Goal: Information Seeking & Learning: Learn about a topic

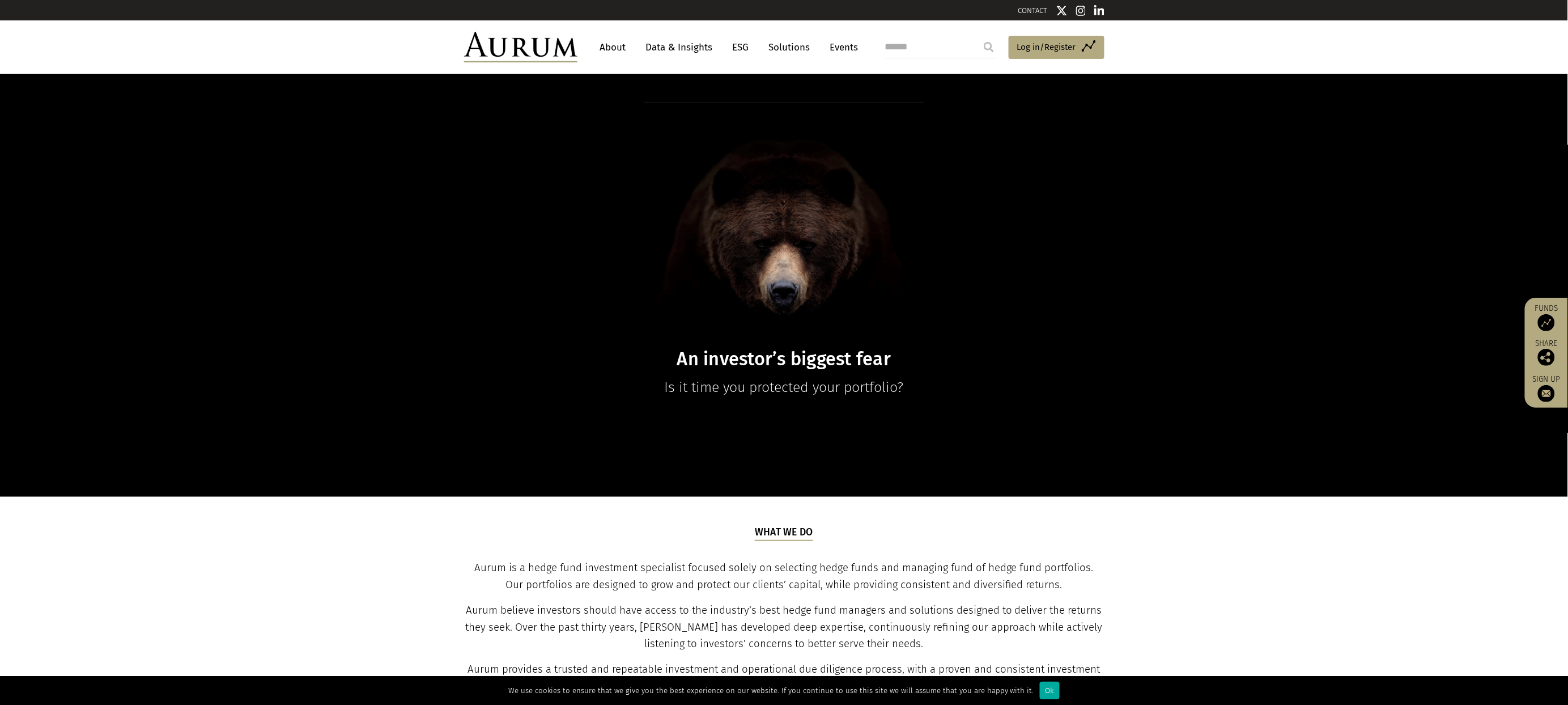
click at [921, 53] on input "search" at bounding box center [940, 47] width 113 height 22
type input "******"
click at [977, 36] on input "submit" at bounding box center [988, 47] width 22 height 22
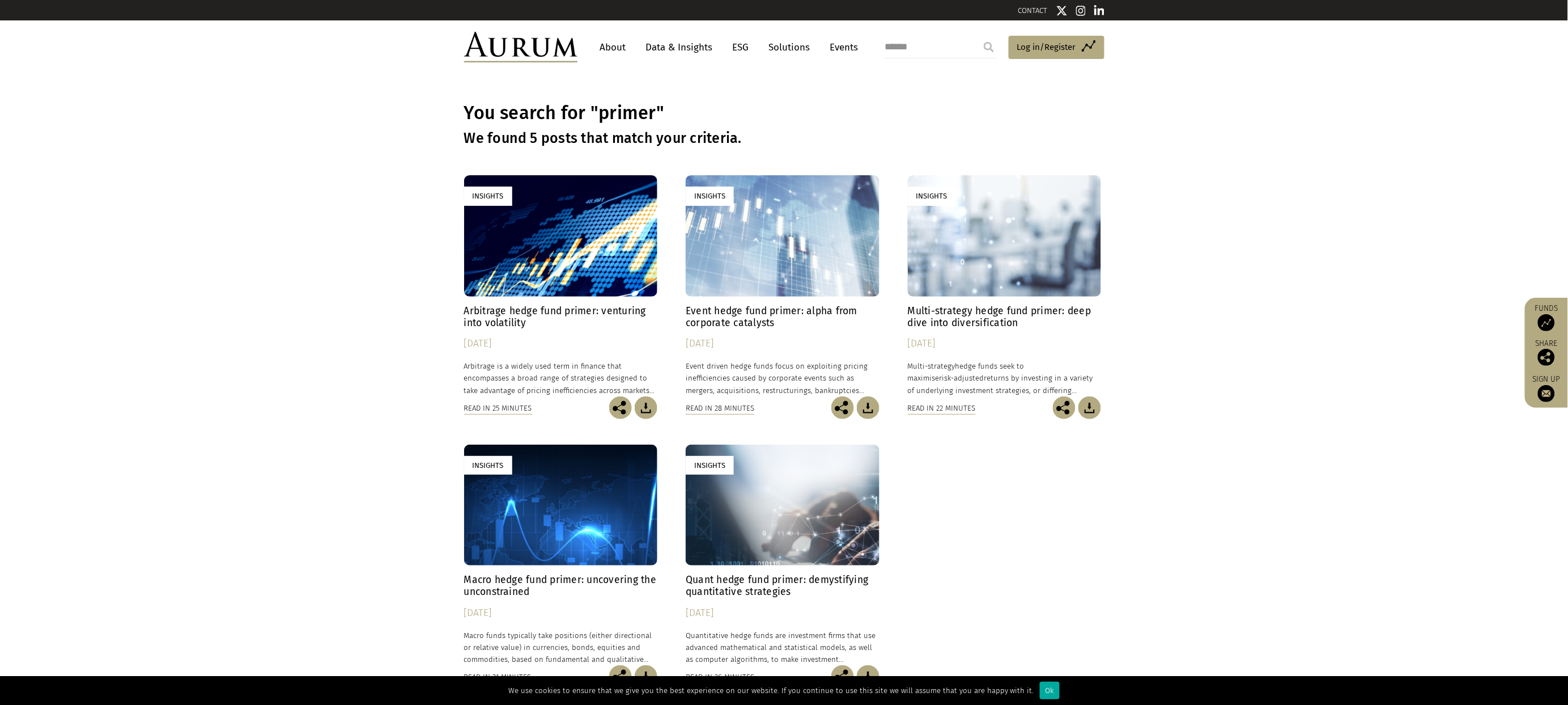
click at [903, 47] on input "******" at bounding box center [940, 47] width 113 height 22
click at [625, 47] on link "About" at bounding box center [613, 47] width 38 height 21
click at [680, 50] on link "Data & Insights" at bounding box center [679, 47] width 78 height 21
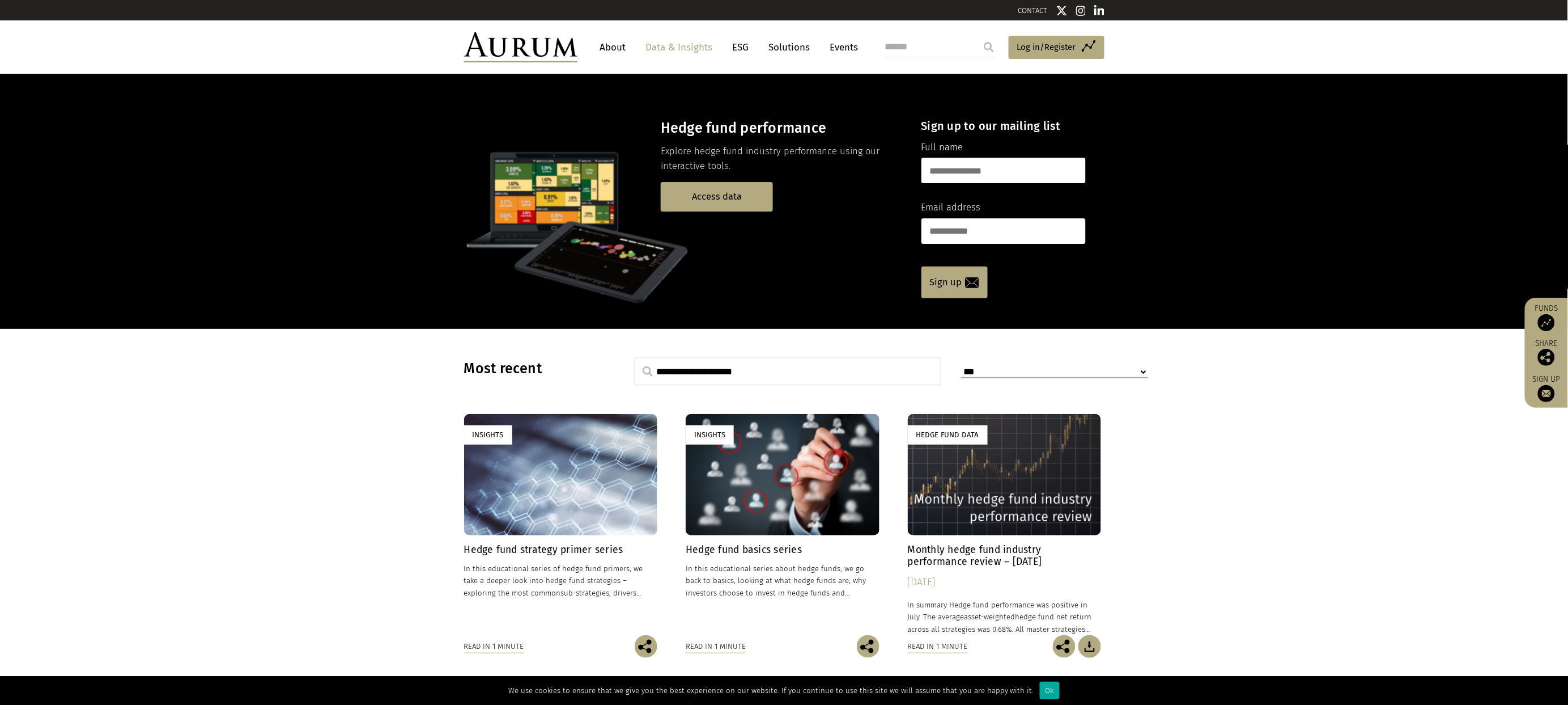
scroll to position [63, 0]
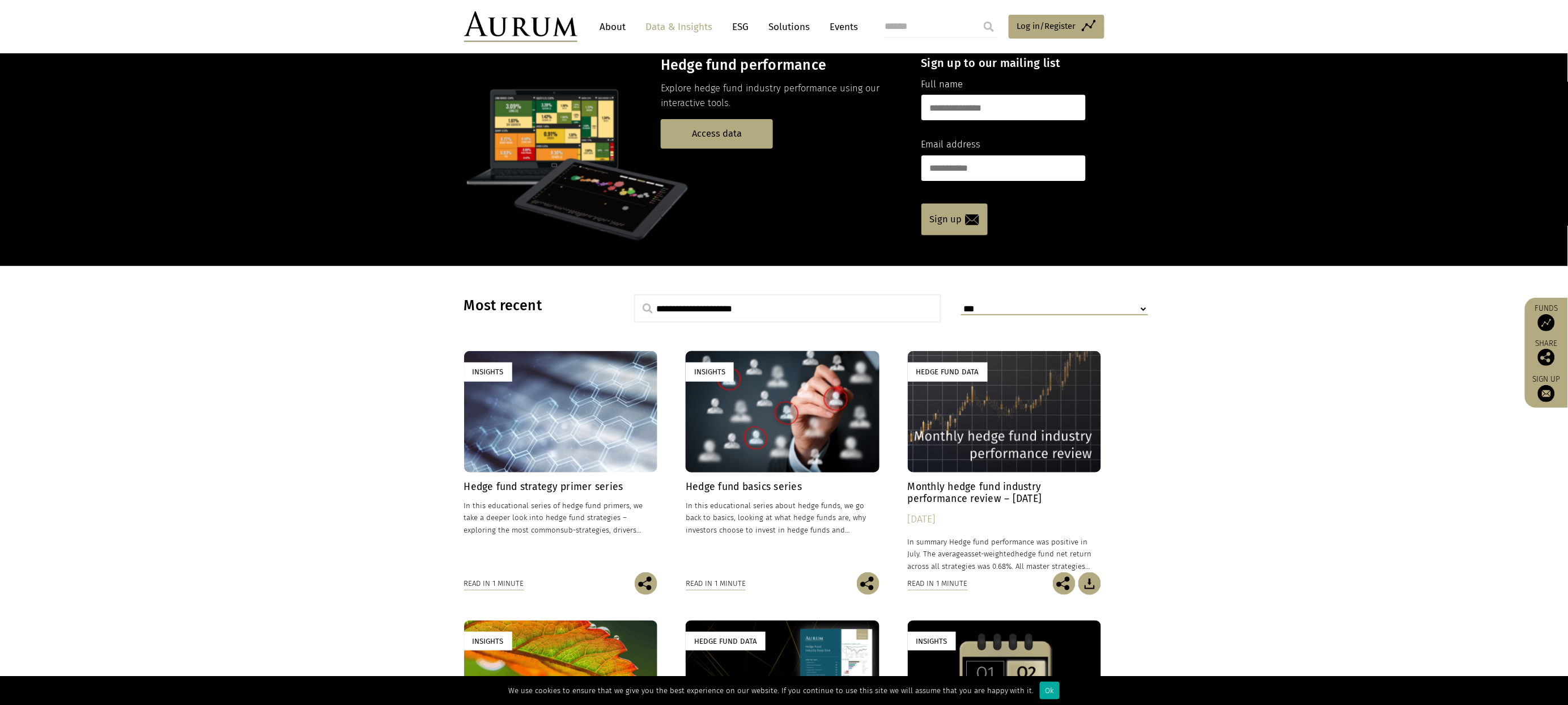
click at [734, 452] on div "Insights" at bounding box center [783, 411] width 194 height 121
click at [599, 481] on h4 "Hedge fund strategy primer series" at bounding box center [561, 486] width 194 height 12
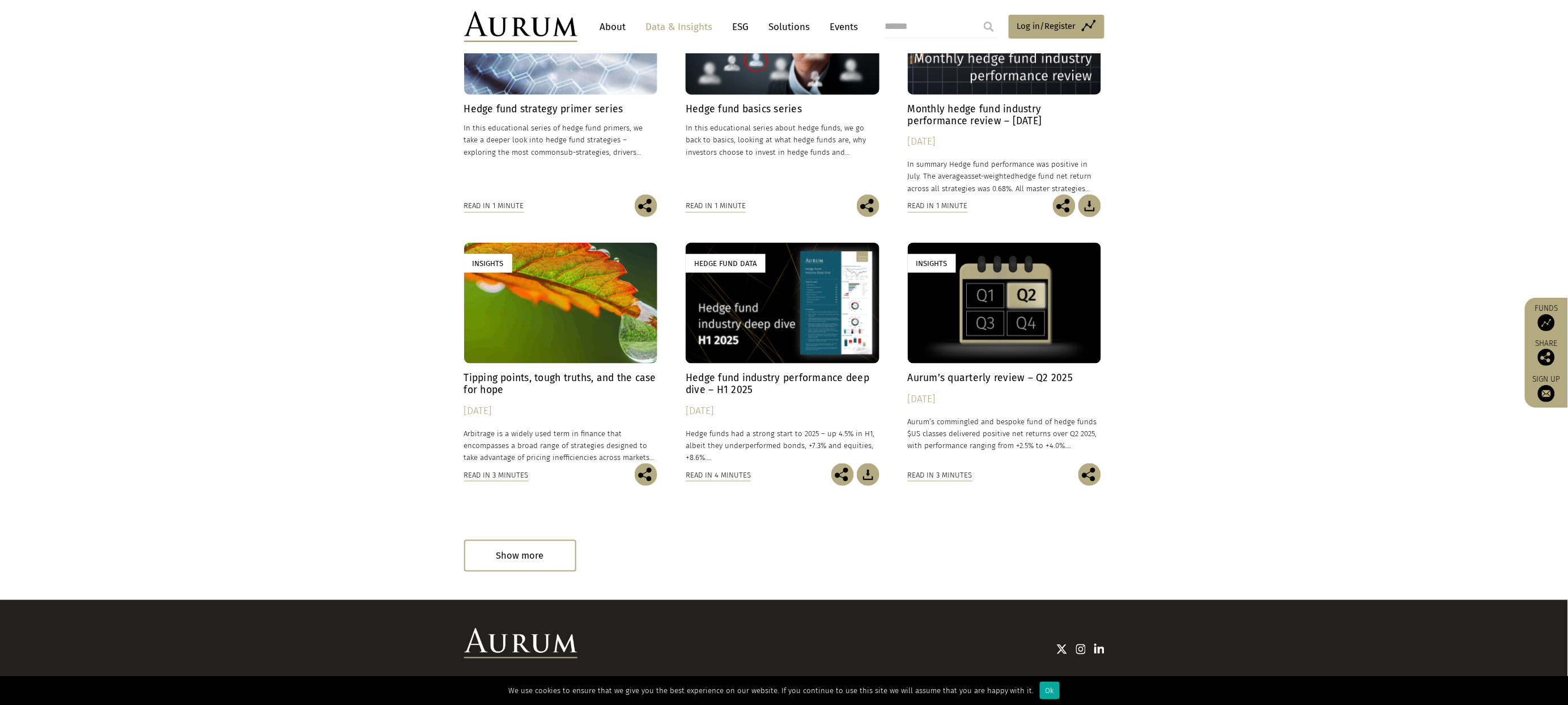
scroll to position [252, 0]
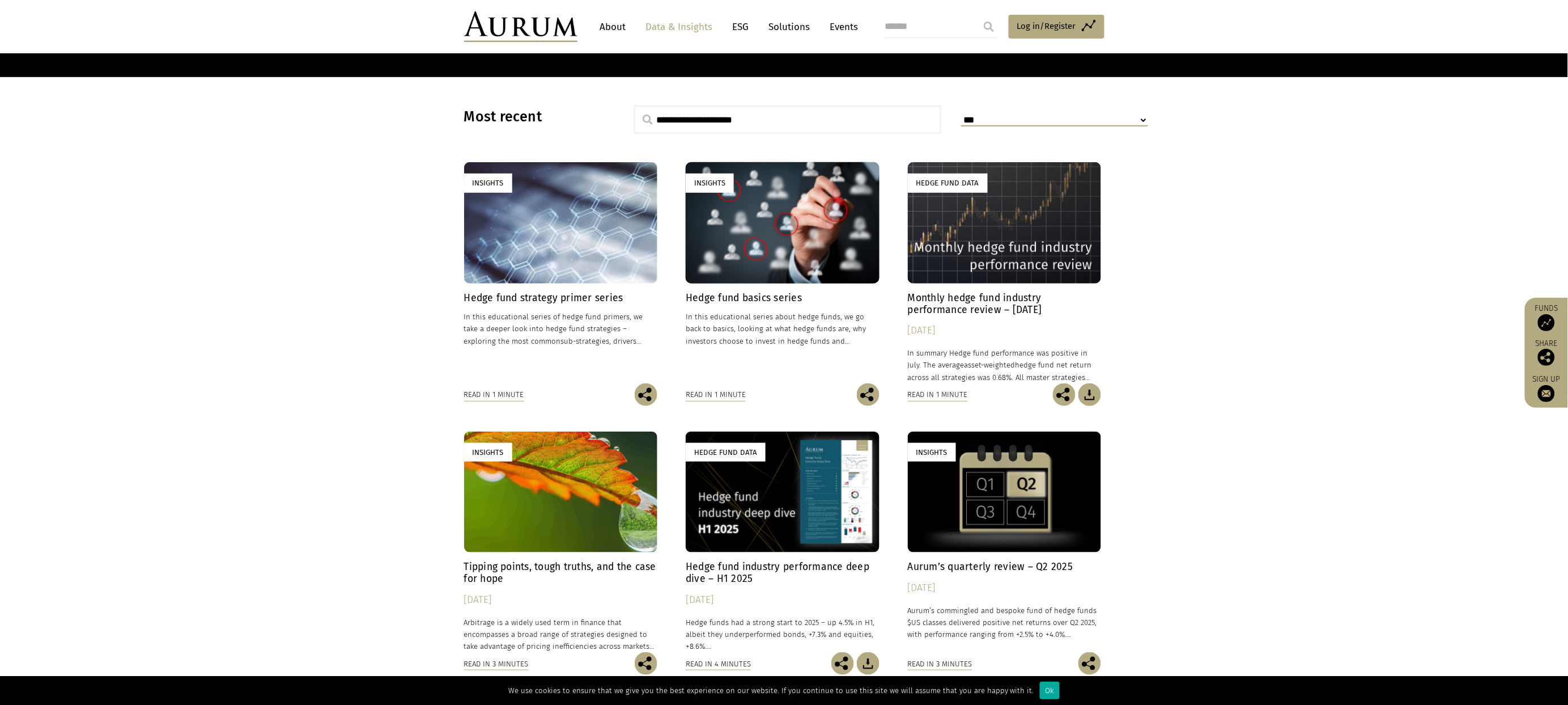
click at [795, 254] on div "Insights" at bounding box center [783, 222] width 194 height 121
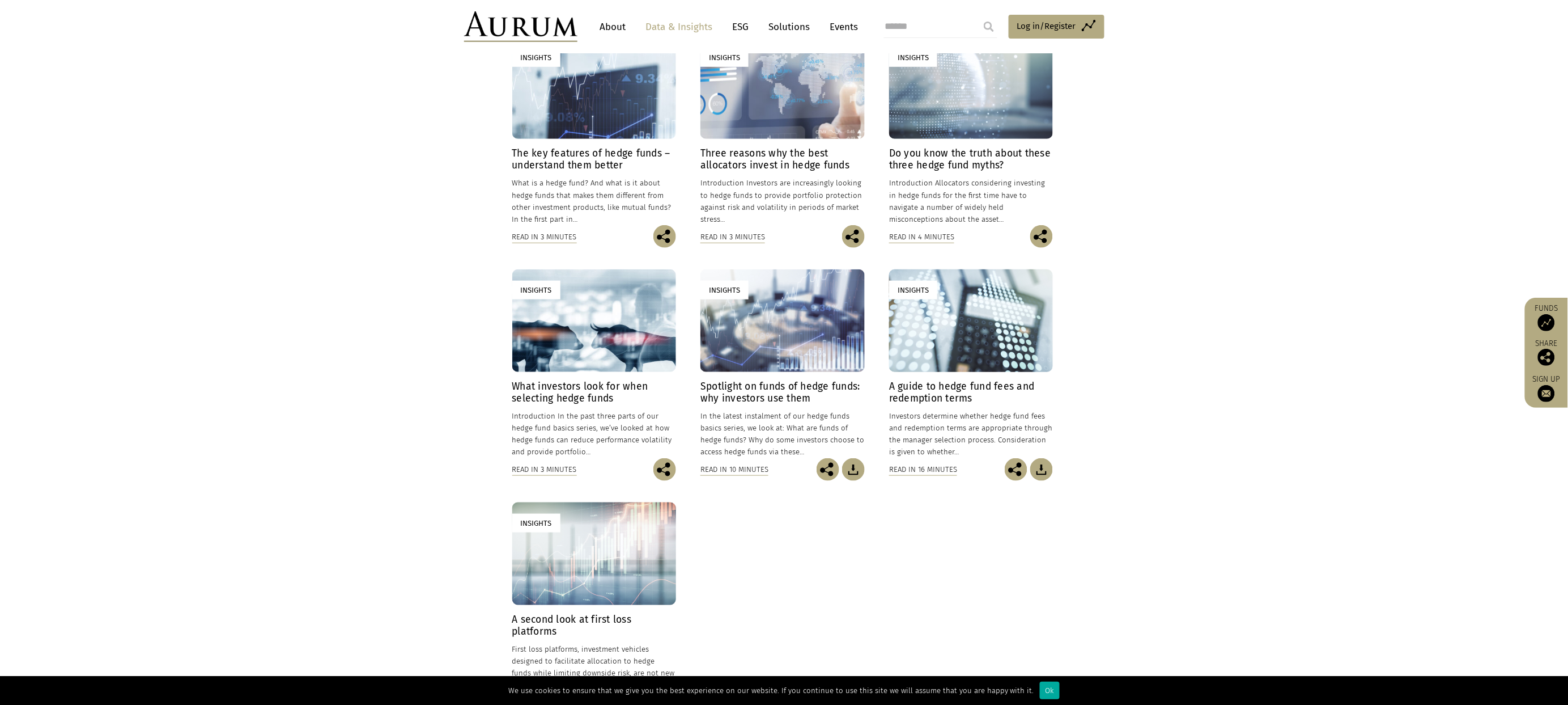
scroll to position [378, 0]
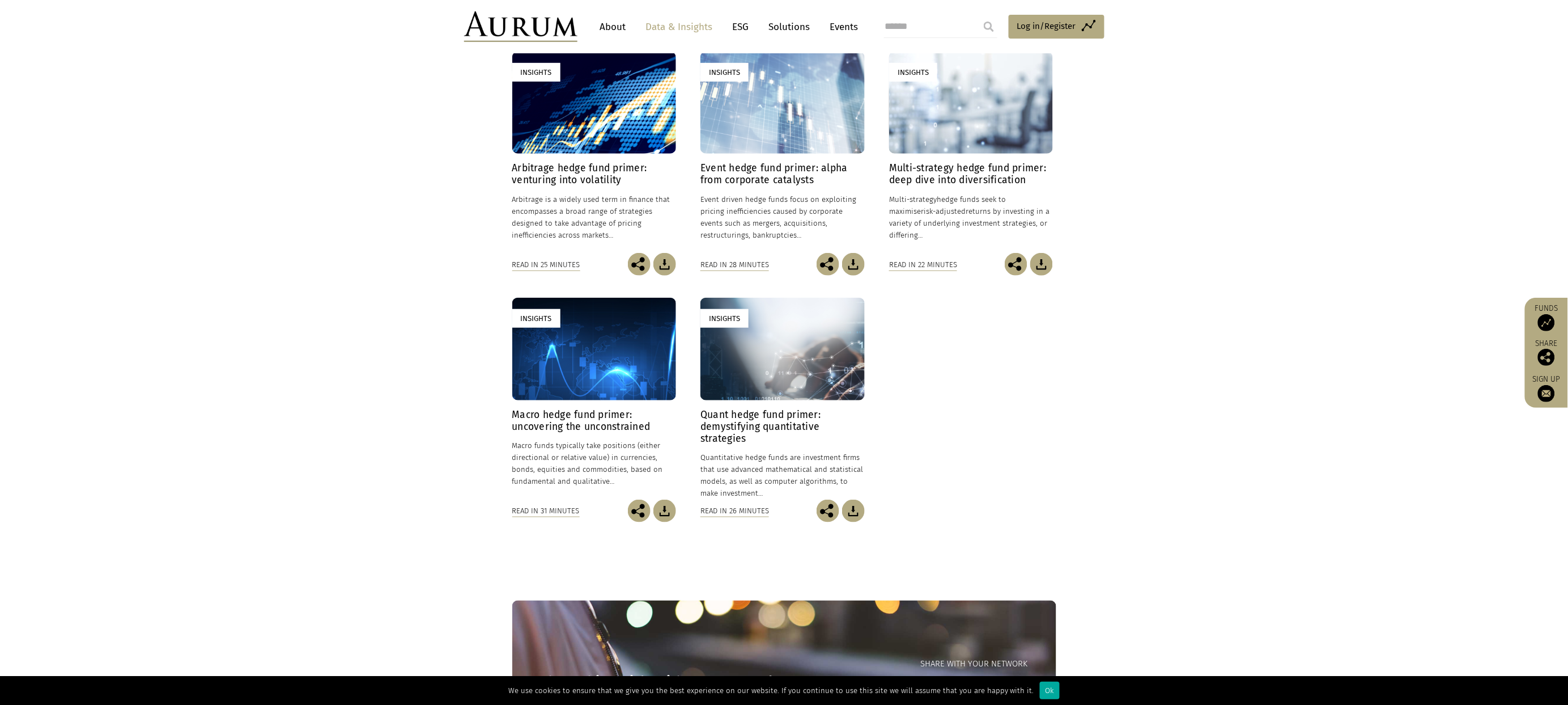
scroll to position [552, 0]
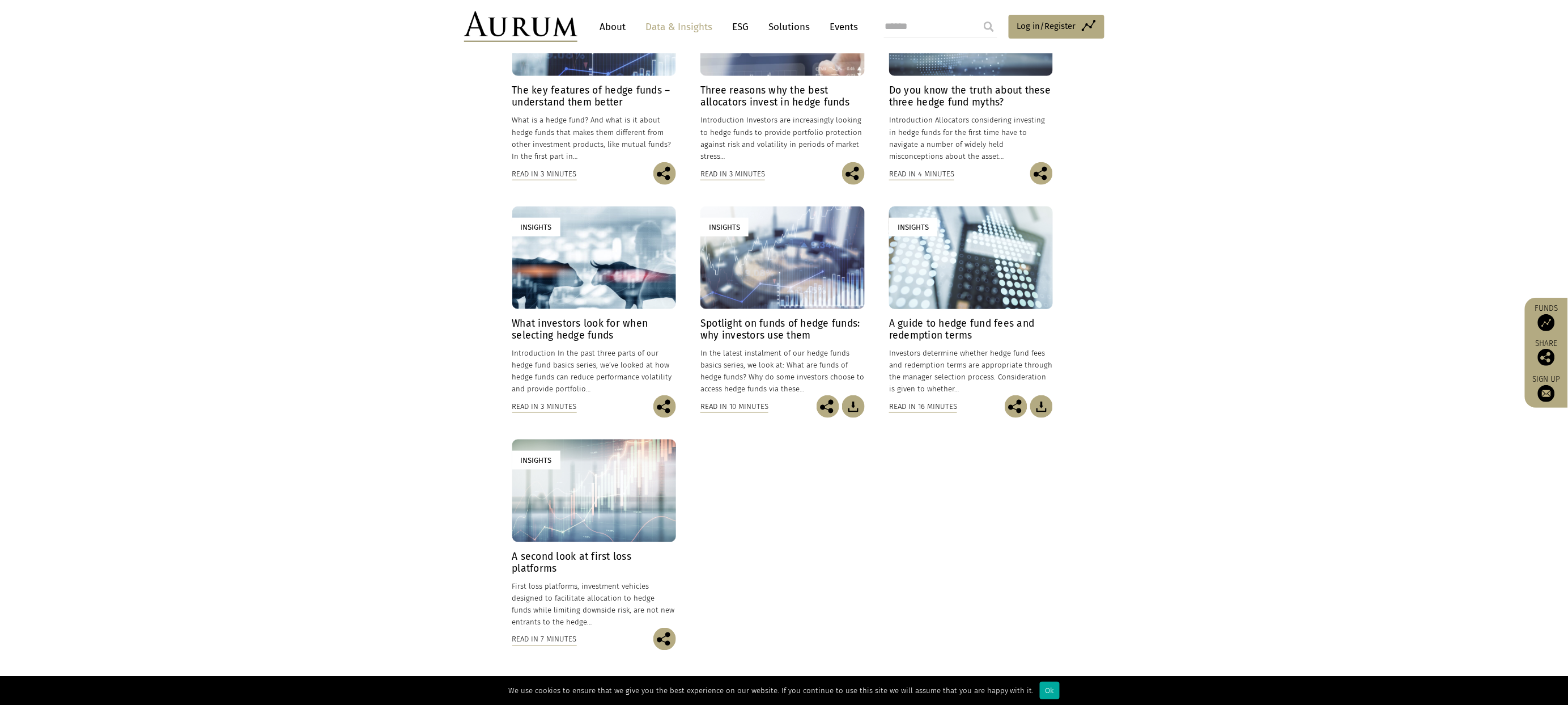
scroll to position [188, 0]
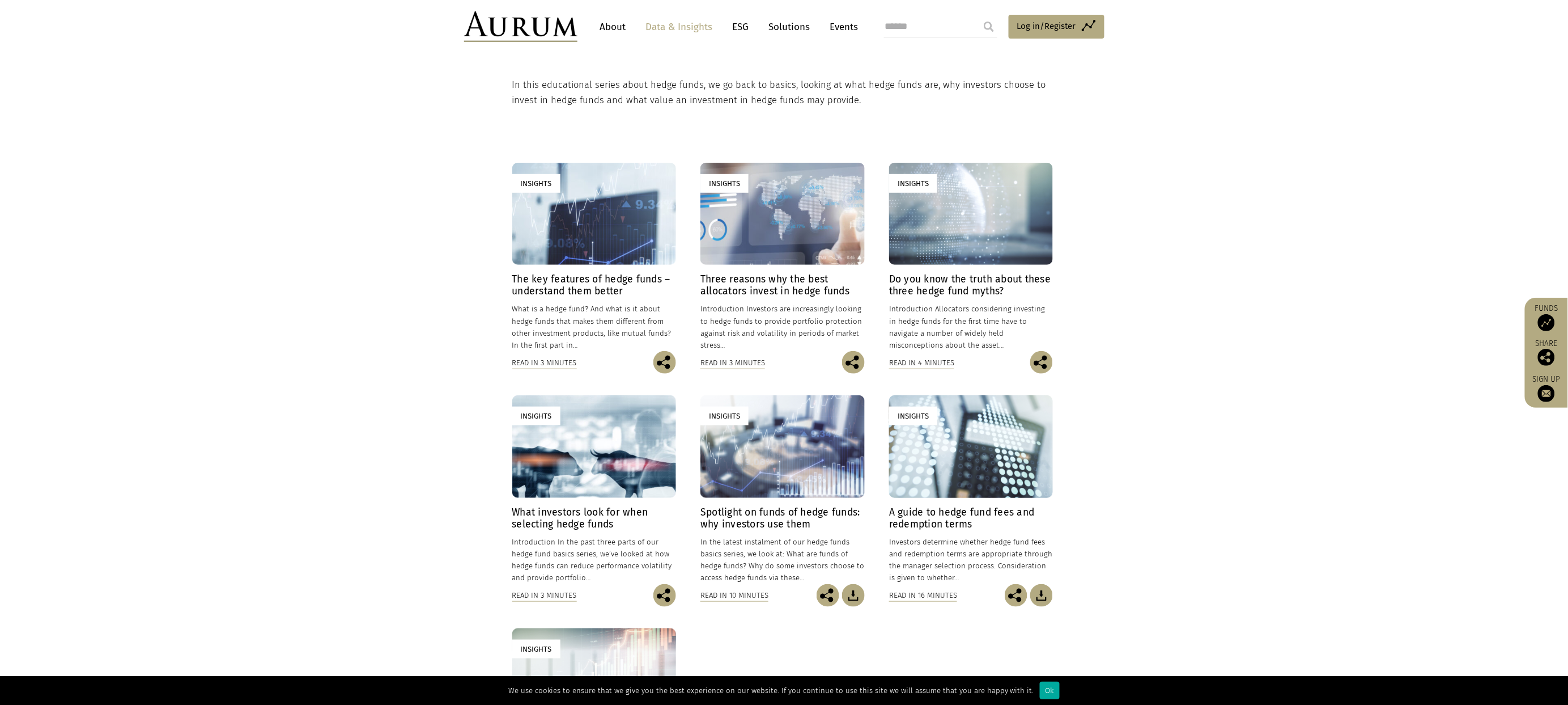
click at [593, 281] on h4 "The key features of hedge funds – understand them better" at bounding box center [593, 285] width 164 height 24
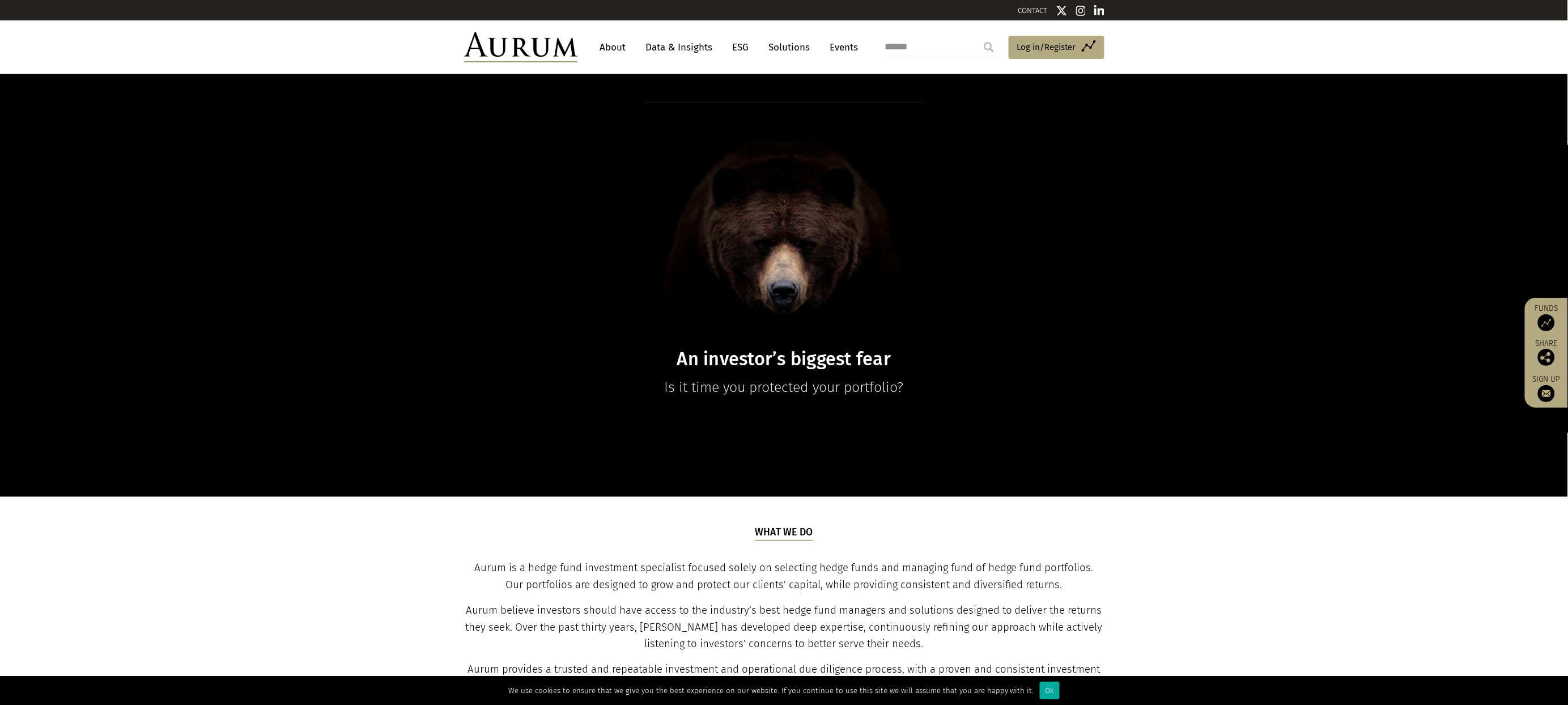
click at [665, 48] on link "Data & Insights" at bounding box center [679, 47] width 78 height 21
